Goal: Find specific fact: Find specific fact

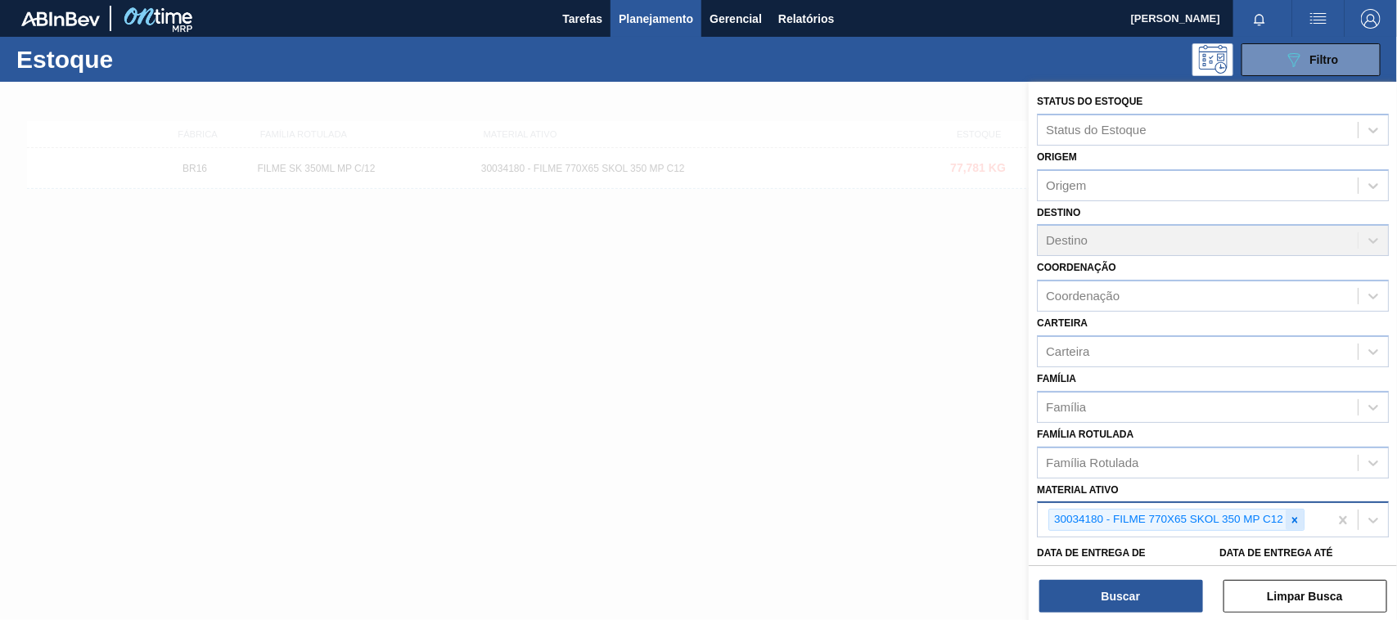
click at [1297, 517] on icon at bounding box center [1294, 520] width 11 height 11
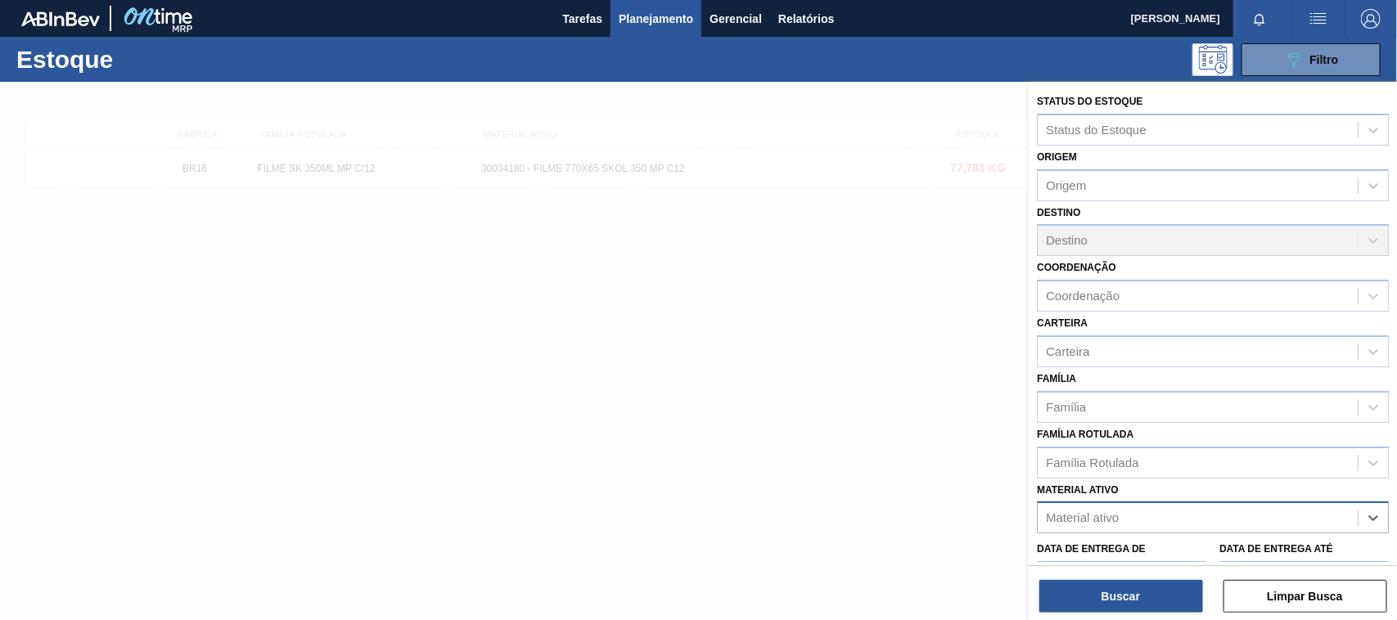
paste ativo "30034180"
type ativo "30034180"
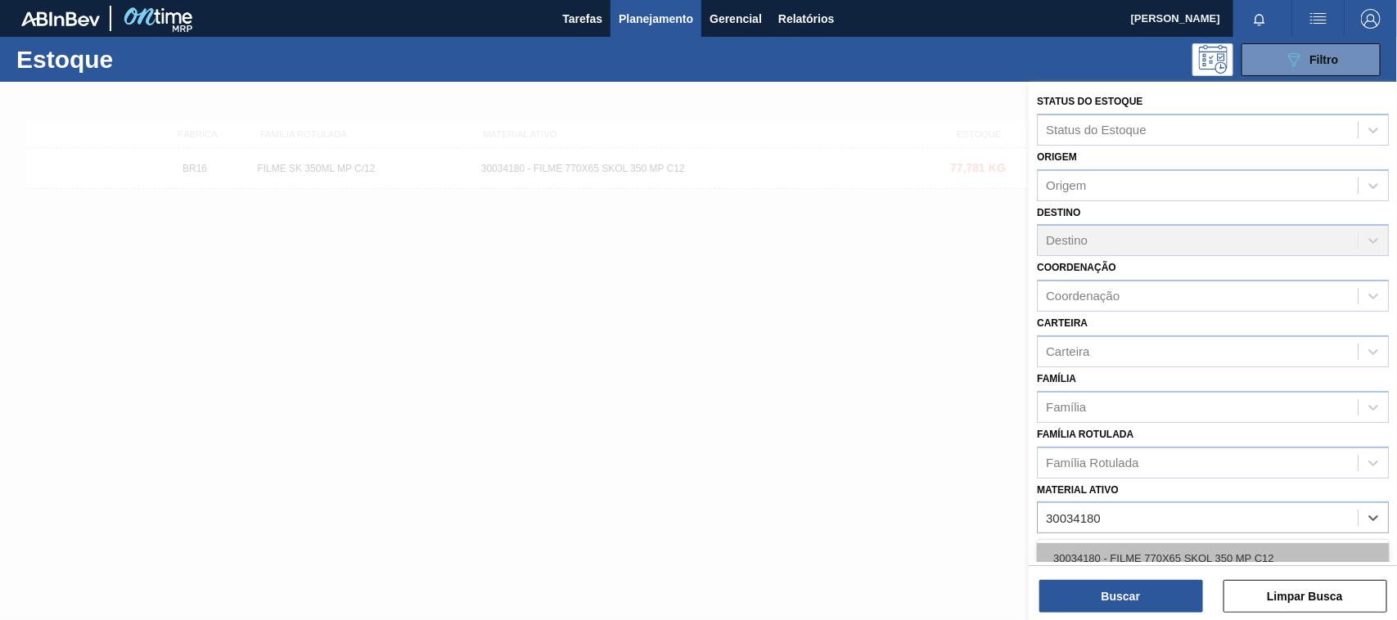
click at [1144, 544] on div "30034180 - FILME 770X65 SKOL 350 MP C12" at bounding box center [1213, 558] width 352 height 30
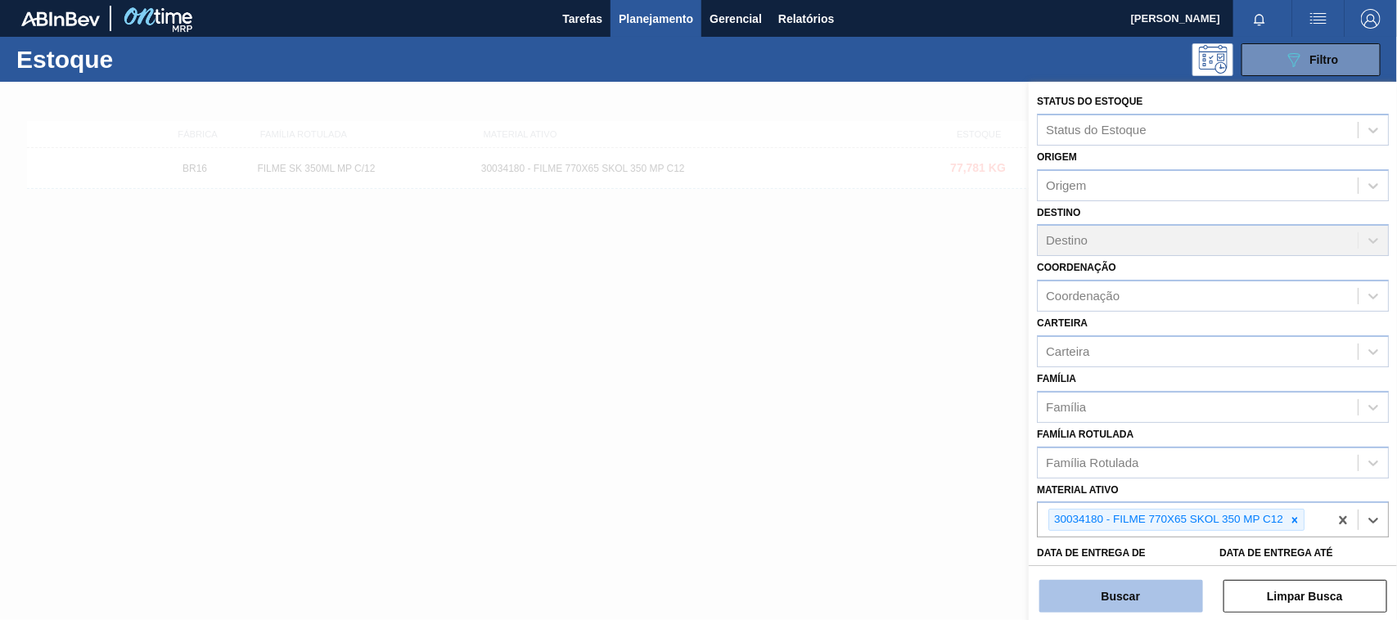
click at [1136, 600] on button "Buscar" at bounding box center [1121, 596] width 164 height 33
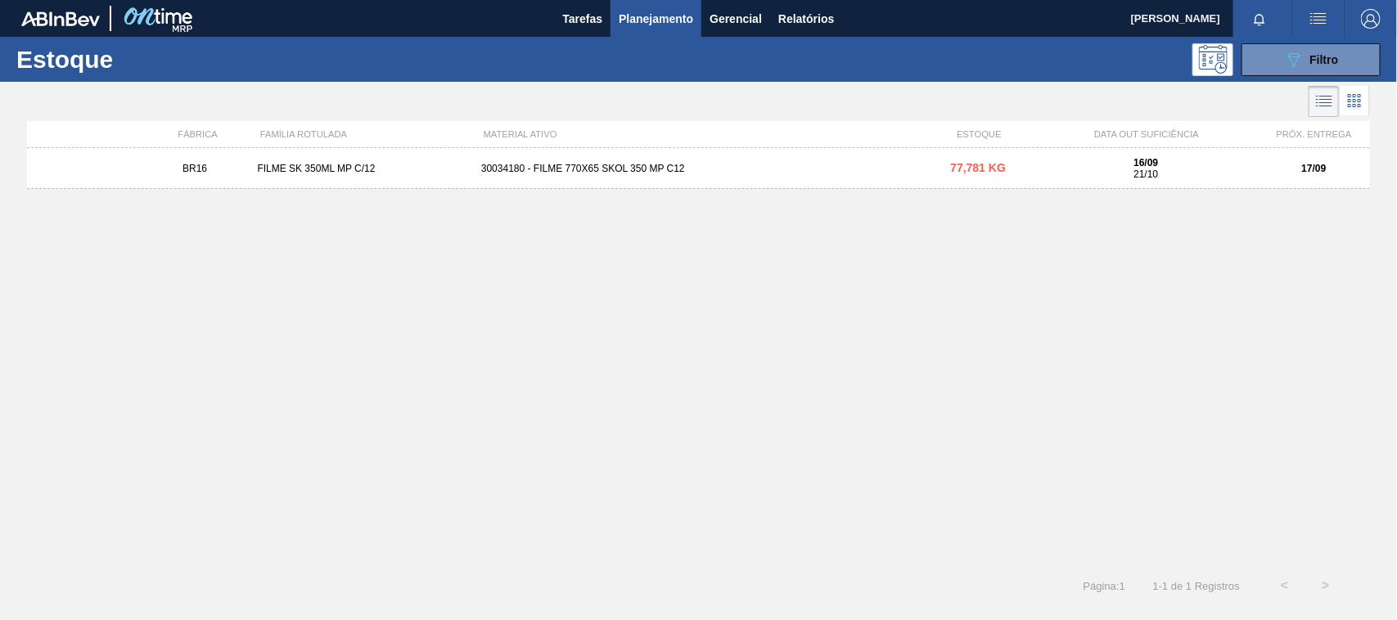
click at [763, 177] on div "BR16 FILME SK 350ML MP C/12 30034180 - FILME 770X65 SKOL 350 MP C12 77,781 KG 1…" at bounding box center [698, 168] width 1343 height 41
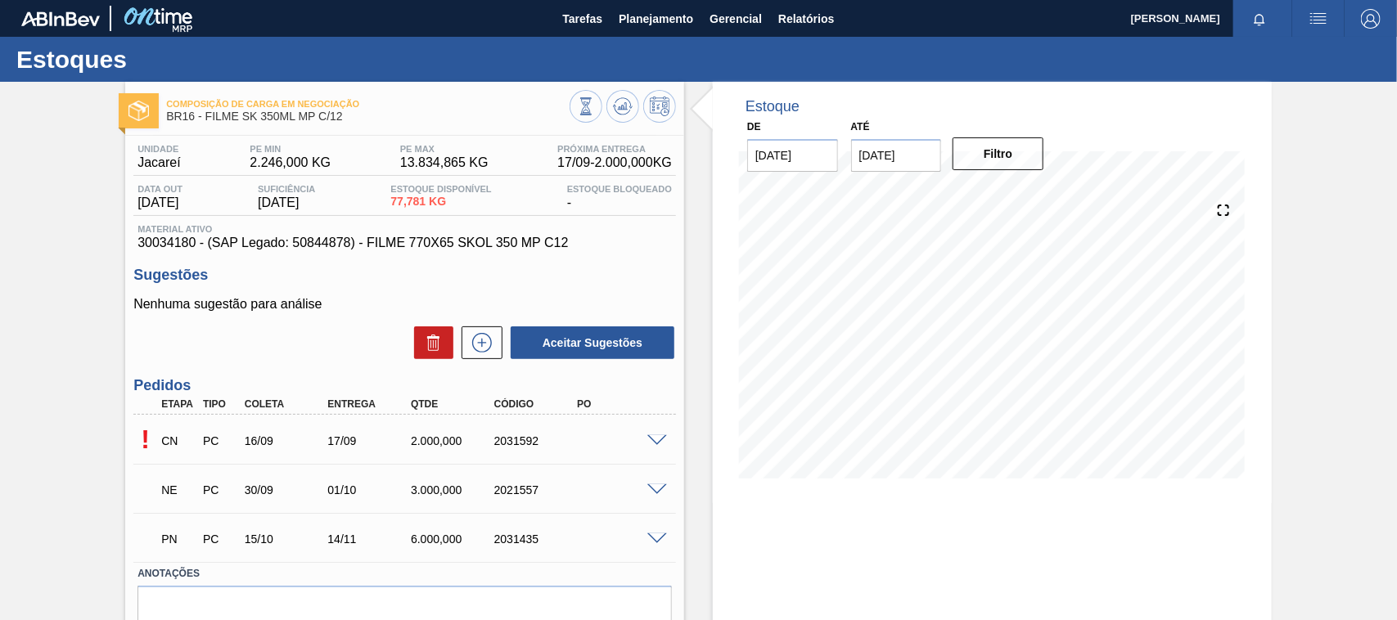
click at [659, 442] on span at bounding box center [657, 441] width 20 height 12
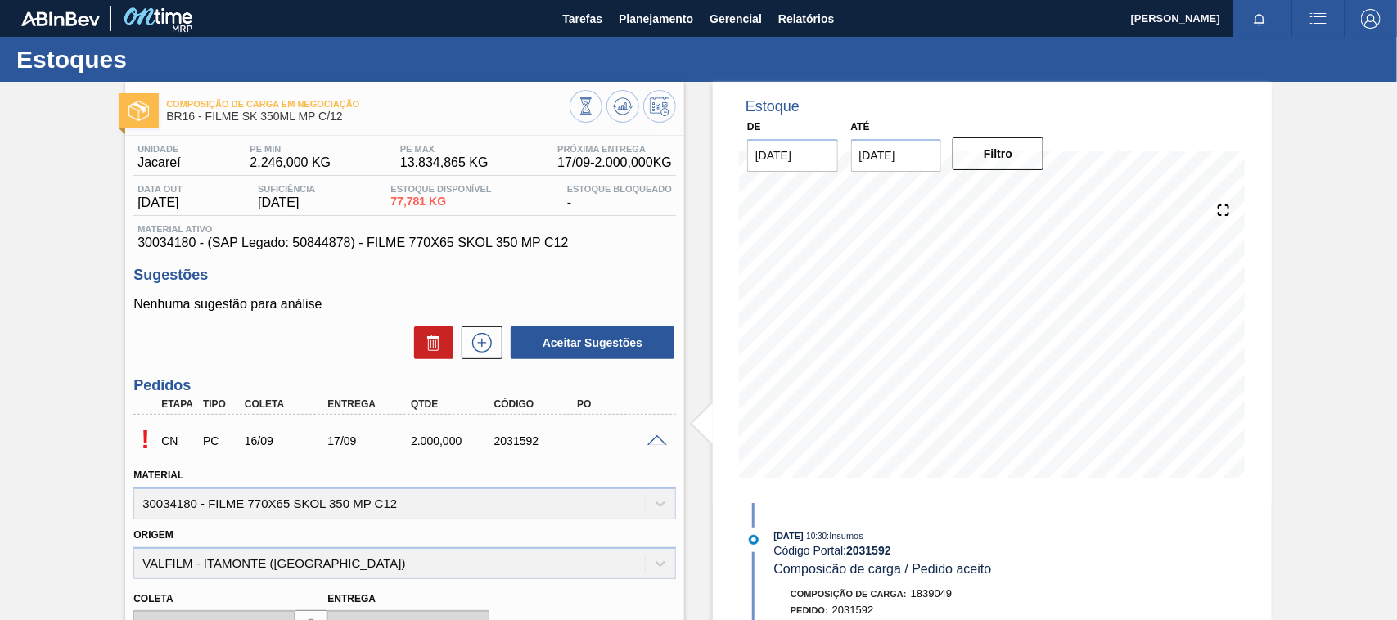
click at [525, 443] on div "2031592" at bounding box center [536, 441] width 92 height 13
copy div "2031592"
click at [655, 447] on span at bounding box center [657, 441] width 20 height 12
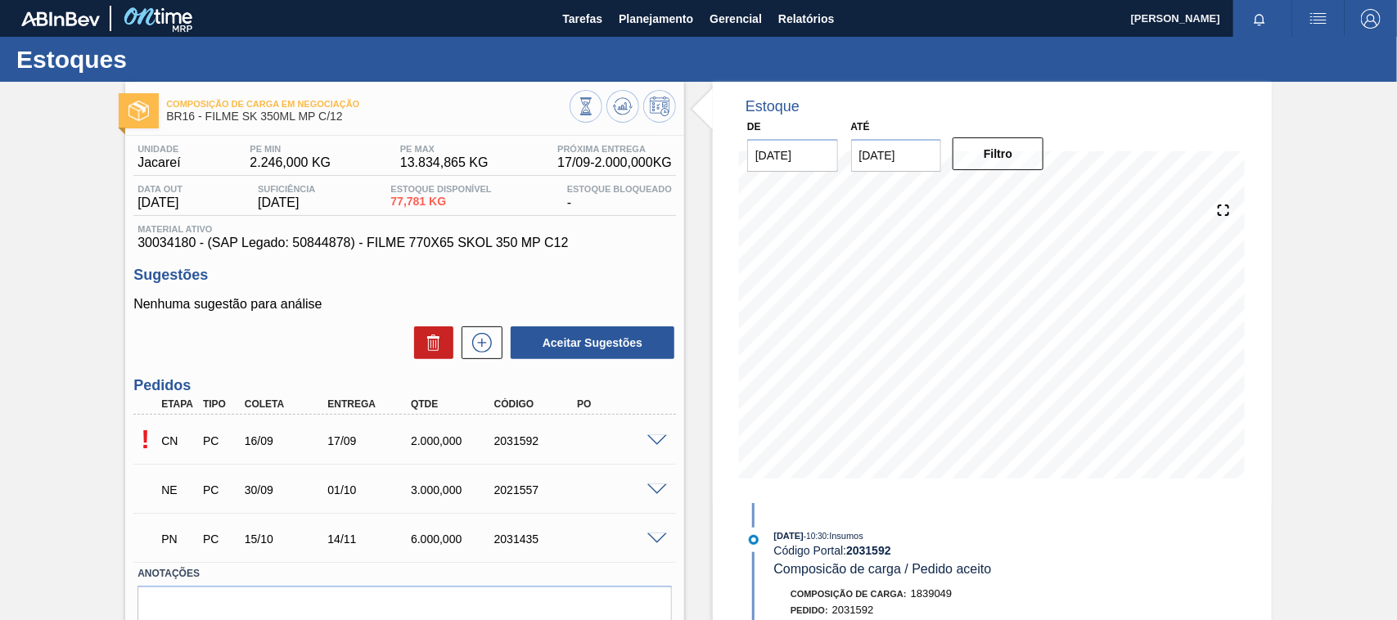
scroll to position [83, 0]
